Goal: Transaction & Acquisition: Purchase product/service

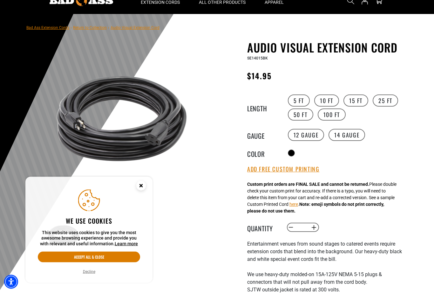
scroll to position [27, 0]
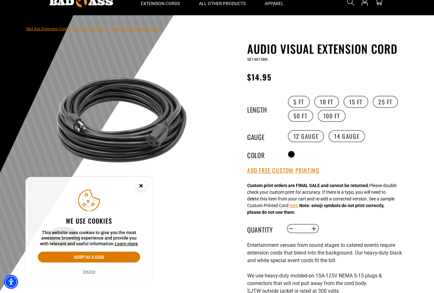
click at [136, 191] on circle "Close this option" at bounding box center [141, 186] width 10 height 10
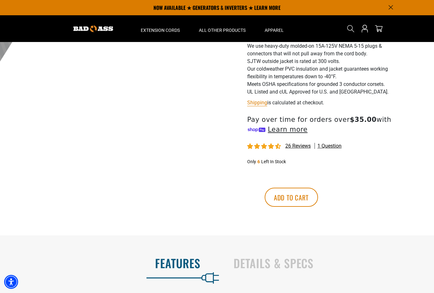
scroll to position [255, 0]
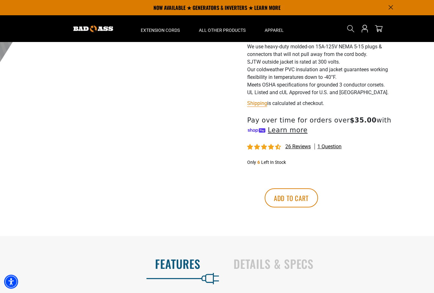
click at [318, 202] on button "Add to cart" at bounding box center [291, 198] width 53 height 19
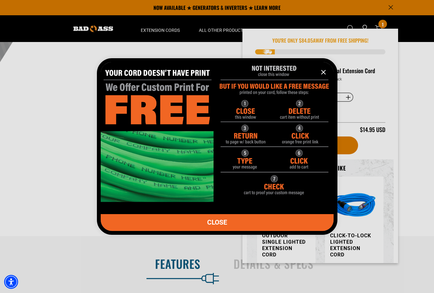
click at [320, 70] on button "information" at bounding box center [323, 72] width 13 height 13
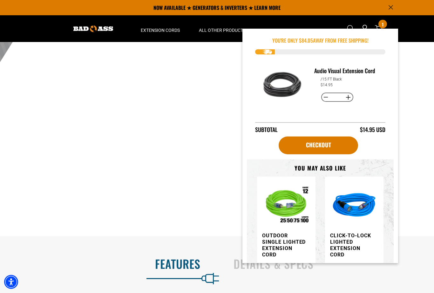
click at [308, 149] on link "Checkout" at bounding box center [319, 145] width 80 height 18
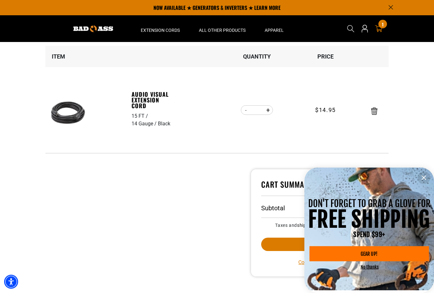
scroll to position [62, 0]
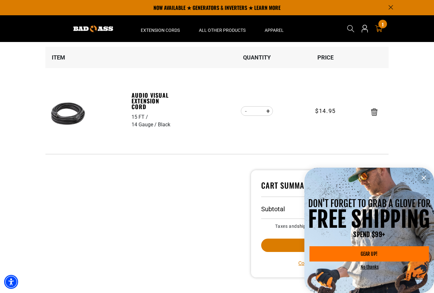
click at [420, 173] on div "information" at bounding box center [370, 171] width 130 height 6
click at [423, 182] on icon "information" at bounding box center [424, 178] width 8 height 8
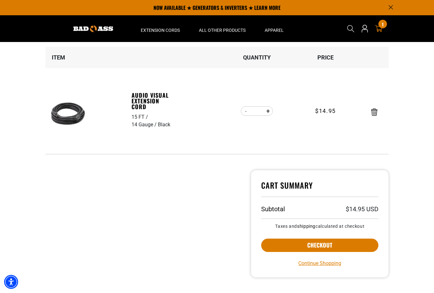
click at [284, 246] on button "Checkout" at bounding box center [319, 245] width 117 height 13
